Goal: Task Accomplishment & Management: Use online tool/utility

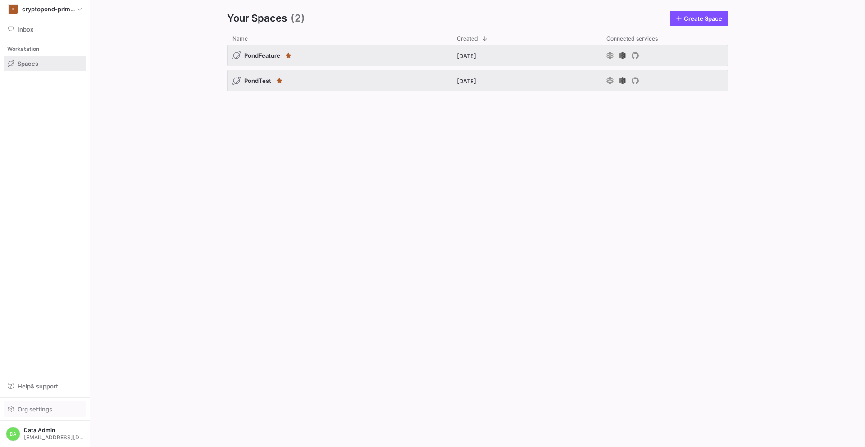
click at [34, 408] on span "Org settings" at bounding box center [35, 409] width 35 height 7
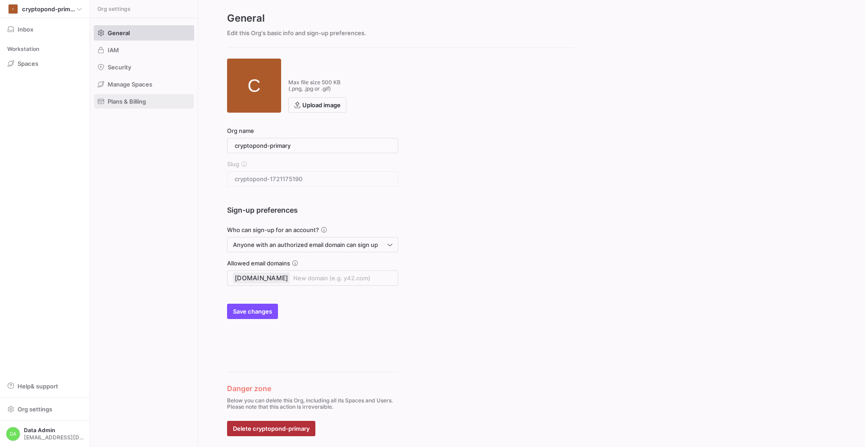
click at [135, 102] on span "Plans & Billing" at bounding box center [127, 101] width 38 height 7
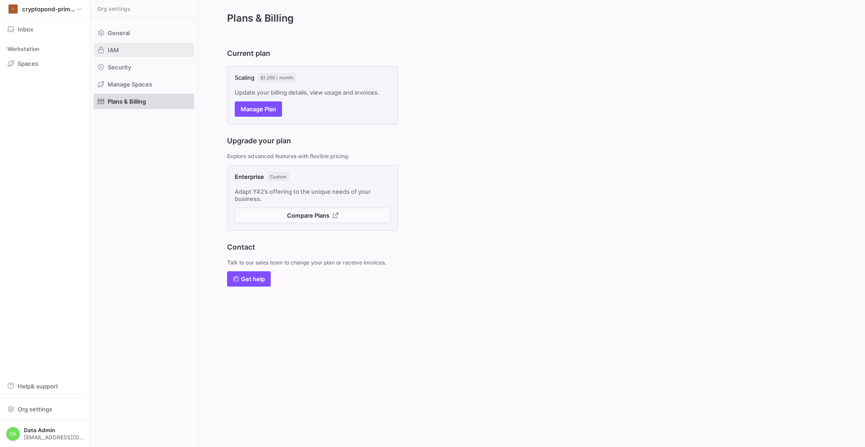
click at [117, 47] on span "IAM" at bounding box center [113, 49] width 11 height 7
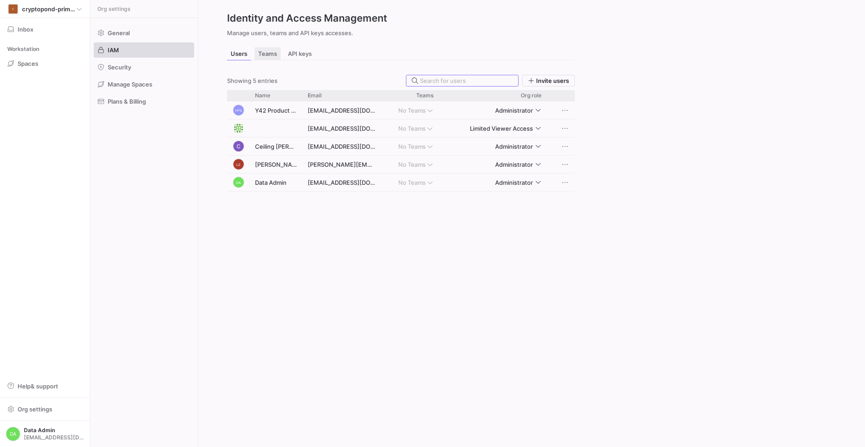
click at [270, 51] on span "Teams" at bounding box center [267, 54] width 19 height 6
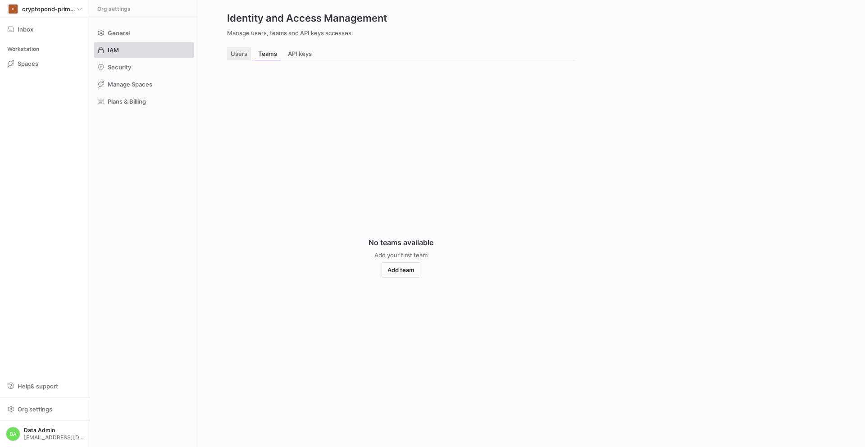
click at [238, 54] on span "Users" at bounding box center [239, 54] width 17 height 6
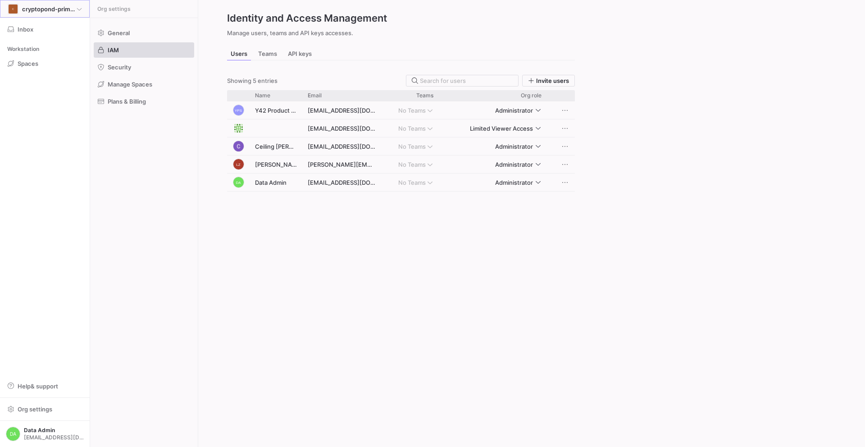
click at [58, 6] on span "cryptopond-primary" at bounding box center [49, 8] width 55 height 7
click at [133, 157] on div at bounding box center [432, 223] width 865 height 447
click at [46, 62] on span at bounding box center [45, 63] width 82 height 14
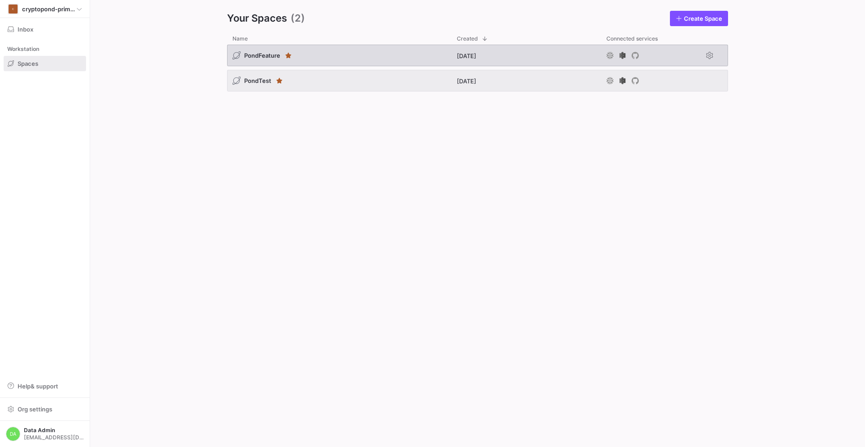
click at [261, 53] on span "PondFeature" at bounding box center [262, 55] width 36 height 7
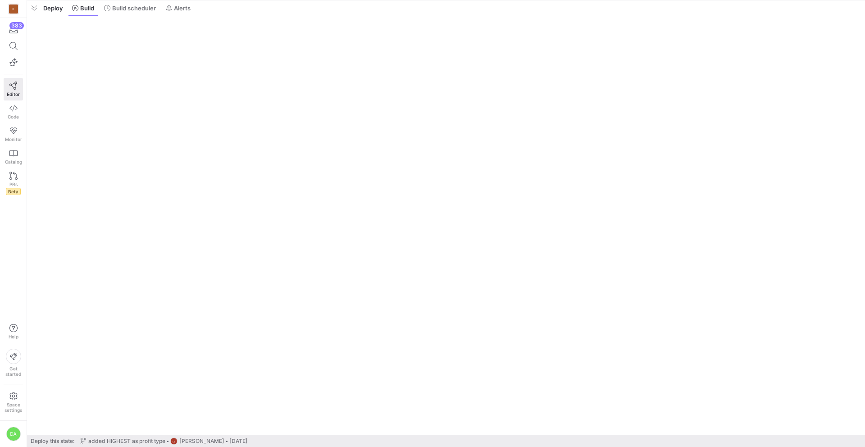
drag, startPoint x: 221, startPoint y: 432, endPoint x: 235, endPoint y: -23, distance: 454.4
click at [235, 0] on html "C 383 Editor Code Monitor Catalog PRs Beta Help Get started Space settings DA P…" at bounding box center [432, 223] width 865 height 447
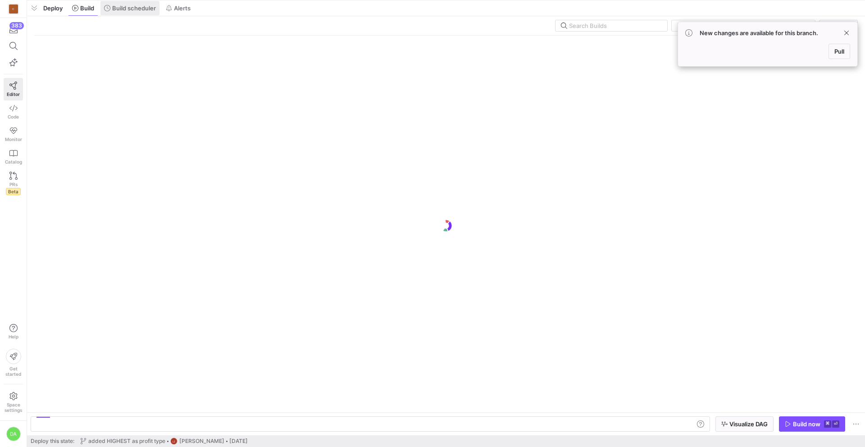
click at [131, 9] on span "Build scheduler" at bounding box center [134, 8] width 44 height 7
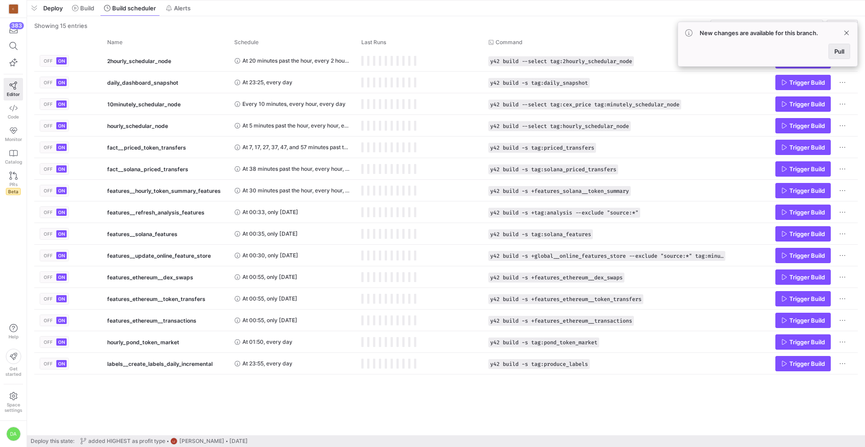
click at [836, 52] on span "Pull" at bounding box center [839, 51] width 10 height 7
